Goal: Transaction & Acquisition: Purchase product/service

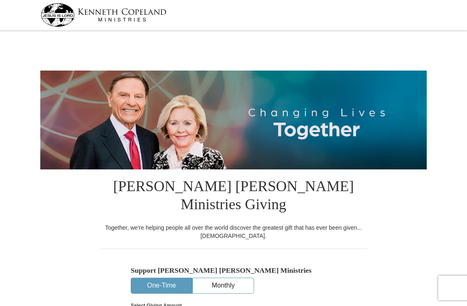
select select "[GEOGRAPHIC_DATA]"
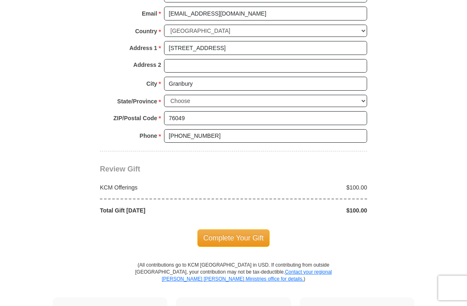
scroll to position [642, 0]
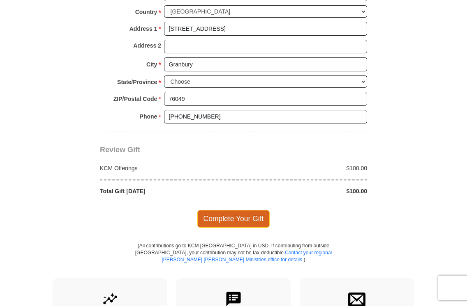
click at [232, 210] on span "Complete Your Gift" at bounding box center [233, 218] width 73 height 17
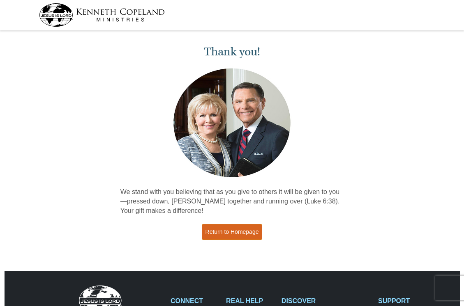
click at [219, 228] on link "Return to Homepage" at bounding box center [232, 232] width 61 height 16
